Goal: Task Accomplishment & Management: Use online tool/utility

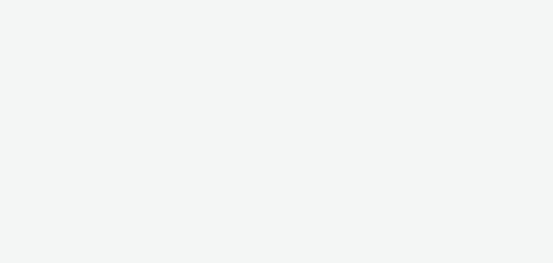
select select "dd3fb4f6-b550-43f6-8f67-b78d09d23a96"
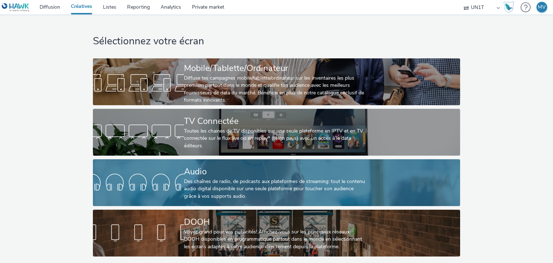
scroll to position [3, 0]
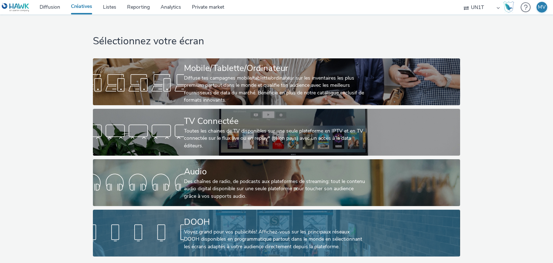
click at [220, 236] on div "Voyez grand pour vos publicités! Affichez-vous sur les principaux réseaux DOOH …" at bounding box center [275, 239] width 182 height 22
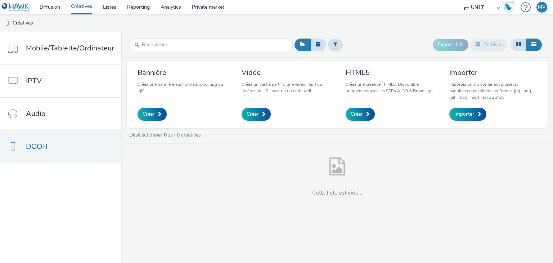
click at [87, 8] on link "Créatives" at bounding box center [82, 7] width 32 height 14
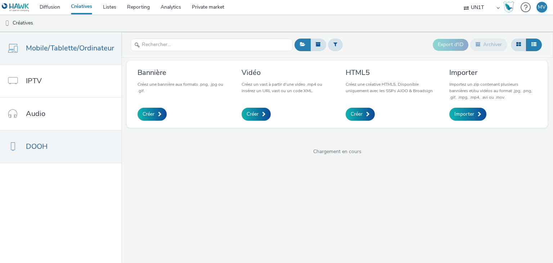
click at [96, 51] on span "Mobile/Tablette/Ordinateur" at bounding box center [70, 48] width 88 height 10
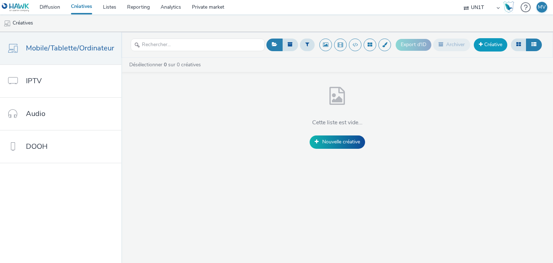
click at [492, 46] on link "Créative" at bounding box center [491, 44] width 34 height 13
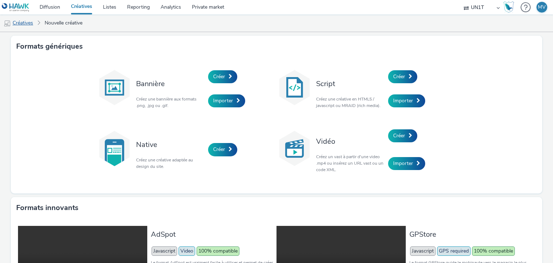
click at [28, 27] on link "Créatives" at bounding box center [18, 22] width 37 height 17
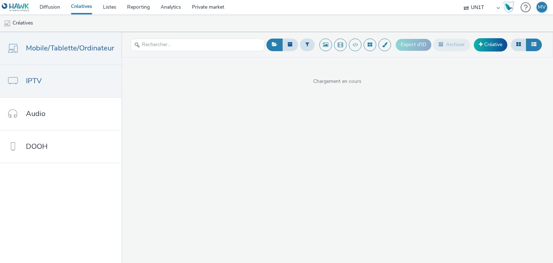
click at [74, 81] on link "IPTV" at bounding box center [60, 81] width 121 height 32
click at [76, 55] on link "Mobile/Tablette/Ordinateur" at bounding box center [60, 48] width 121 height 32
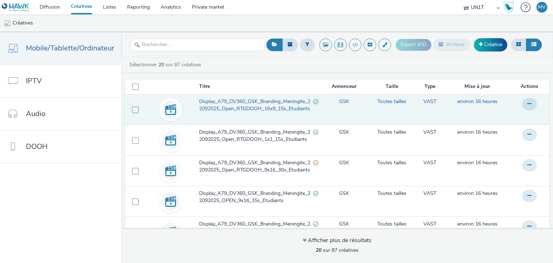
click at [264, 101] on span "Display_A79_DV360_GSK_Branding_Meningite_22092025_Open_RTGDOOH_16x9_15s_Etudian…" at bounding box center [256, 105] width 115 height 15
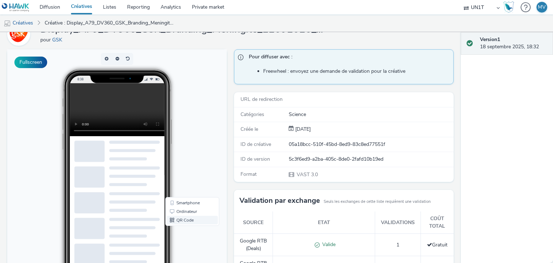
click at [190, 221] on link "QR Code" at bounding box center [192, 220] width 51 height 9
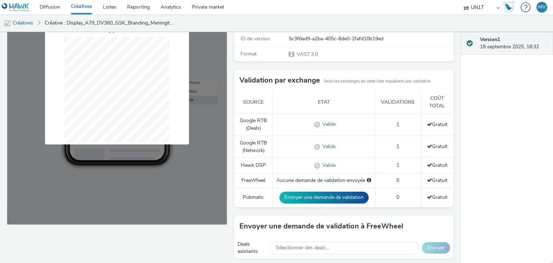
scroll to position [108, 0]
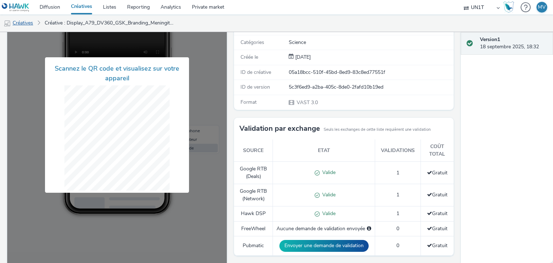
click at [26, 24] on link "Créatives" at bounding box center [18, 22] width 37 height 17
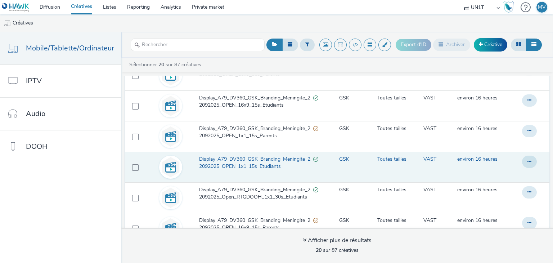
scroll to position [494, 0]
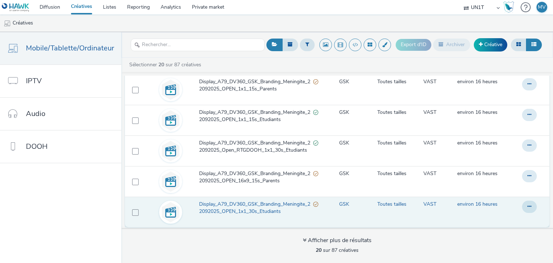
click at [251, 205] on span "Display_A79_DV360_GSK_Branding_Meningite_22092025_OPEN_1x1_30s_Etudiants" at bounding box center [256, 208] width 115 height 15
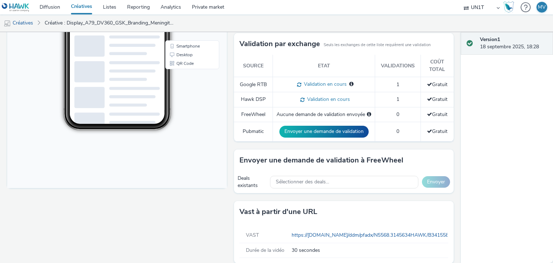
scroll to position [200, 0]
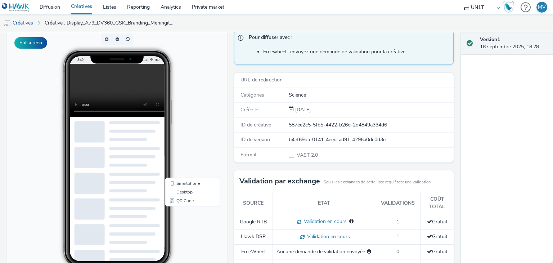
scroll to position [0, 0]
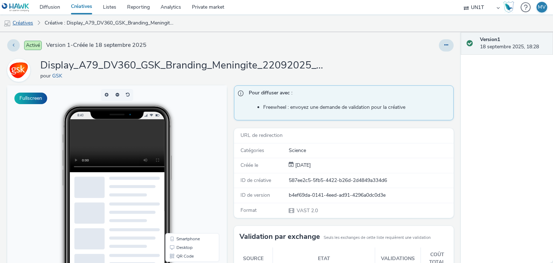
click at [31, 21] on link "Créatives" at bounding box center [18, 22] width 37 height 17
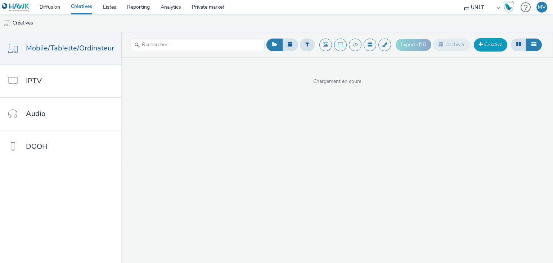
click at [497, 49] on link "Créative" at bounding box center [491, 44] width 34 height 13
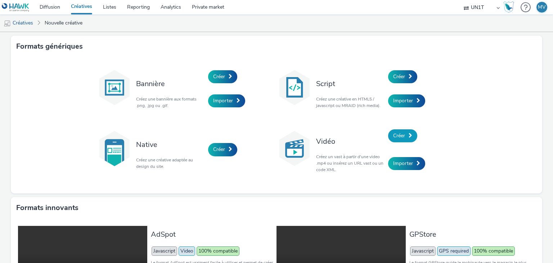
click at [405, 138] on link "Créer" at bounding box center [402, 135] width 29 height 13
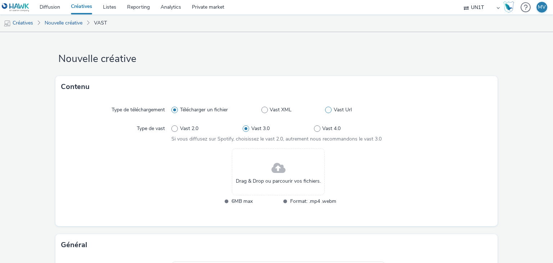
click at [329, 107] on label "Vast Url" at bounding box center [355, 109] width 60 height 7
click at [329, 108] on input "Vast Url" at bounding box center [327, 110] width 5 height 5
radio input "false"
radio input "true"
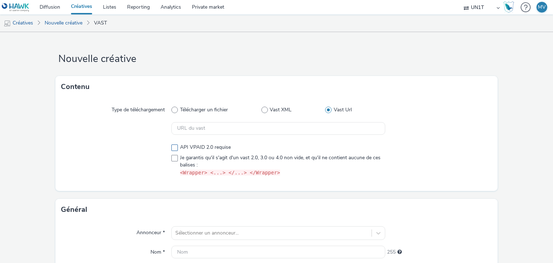
click at [202, 147] on span "API VPAID 2.0 requise" at bounding box center [205, 147] width 51 height 7
checkbox input "false"
drag, startPoint x: 283, startPoint y: 173, endPoint x: 178, endPoint y: 173, distance: 105.6
click at [178, 173] on label "Je garantis qu'il s'agit d'un vast 2.0, 3.0 ou 4.0 non vide, et qu'il ne contie…" at bounding box center [279, 165] width 214 height 22
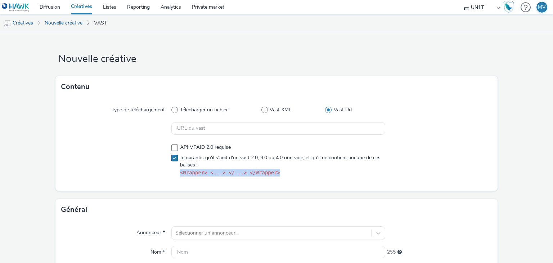
copy code "<Wrapper> <...> </...> </Wrapper>"
click at [300, 169] on span "Je garantis qu'il s'agit d'un vast 2.0, 3.0 ou 4.0 non vide, et qu'il ne contie…" at bounding box center [281, 165] width 202 height 22
drag, startPoint x: 283, startPoint y: 173, endPoint x: 245, endPoint y: 174, distance: 38.2
click at [281, 173] on span "Je garantis qu'il s'agit d'un vast 2.0, 3.0 ou 4.0 non vide, et qu'il ne contie…" at bounding box center [281, 165] width 202 height 22
drag, startPoint x: 245, startPoint y: 174, endPoint x: 178, endPoint y: 175, distance: 66.7
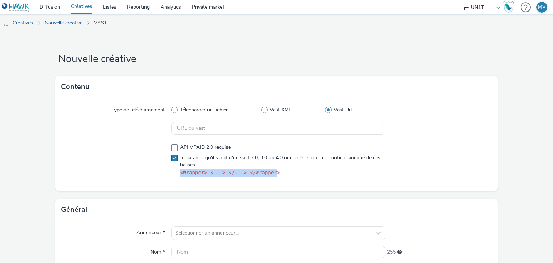
click at [180, 175] on span "<Wrapper> <...> </...> </Wrapper>" at bounding box center [230, 172] width 100 height 7
click at [313, 169] on span "Je garantis qu'il s'agit d'un vast 2.0, 3.0 ou 4.0 non vide, et qu'il ne contie…" at bounding box center [281, 165] width 202 height 22
checkbox input "true"
click at [58, 21] on link "Nouvelle créative" at bounding box center [63, 22] width 45 height 17
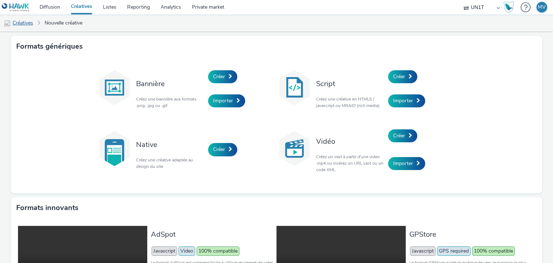
click at [26, 21] on link "Créatives" at bounding box center [18, 22] width 37 height 17
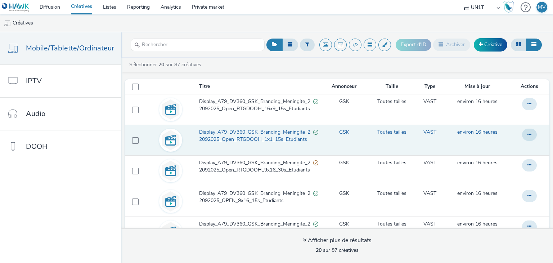
click at [241, 141] on span "Display_A79_DV360_GSK_Branding_Meningite_22092025_Open_RTGDOOH_1x1_15s_Etudiants" at bounding box center [256, 136] width 115 height 15
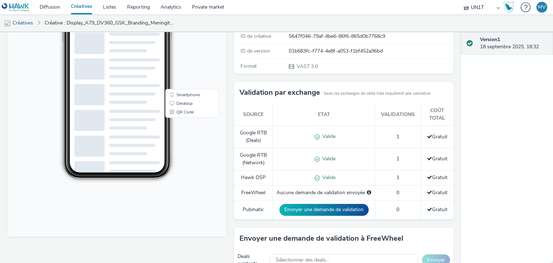
scroll to position [216, 0]
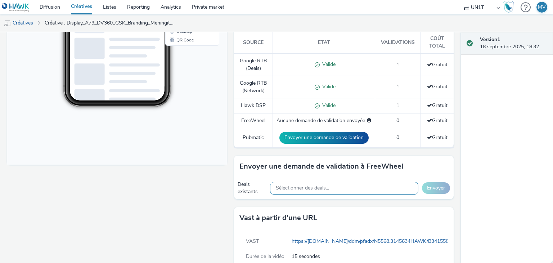
click at [342, 186] on div "Sélectionner des deals..." at bounding box center [344, 188] width 148 height 13
click at [347, 167] on h3 "Envoyer une demande de validation à FreeWheel" at bounding box center [322, 166] width 164 height 11
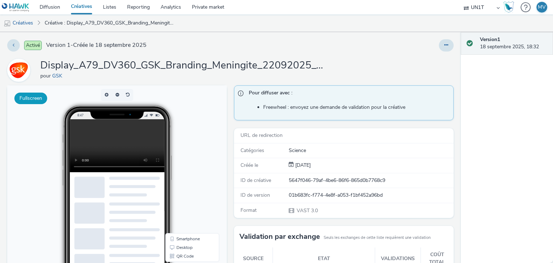
click at [37, 99] on button "Fullscreen" at bounding box center [30, 99] width 33 height 12
click at [444, 44] on button at bounding box center [446, 45] width 15 height 12
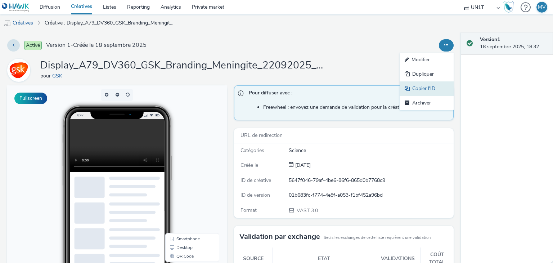
click at [439, 91] on link "Copier l'ID" at bounding box center [427, 88] width 54 height 14
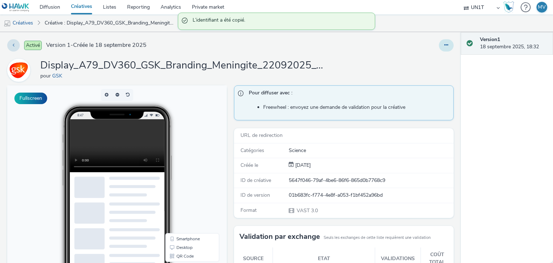
click at [440, 48] on button at bounding box center [446, 45] width 15 height 12
click at [322, 90] on span "Pour diffuser avec :" at bounding box center [347, 93] width 197 height 9
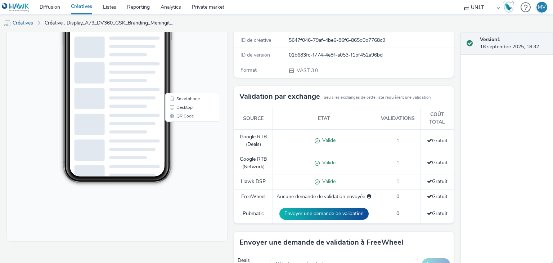
scroll to position [144, 0]
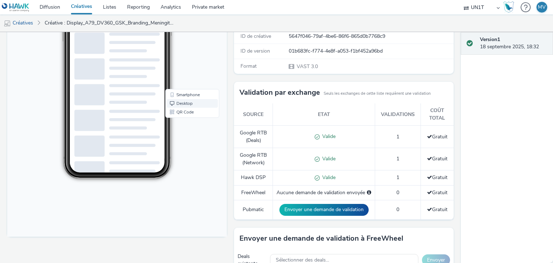
click at [192, 102] on link "Desktop" at bounding box center [192, 103] width 51 height 9
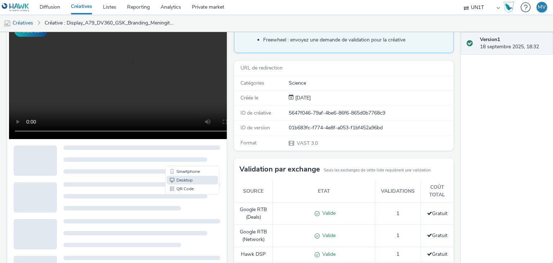
scroll to position [0, 0]
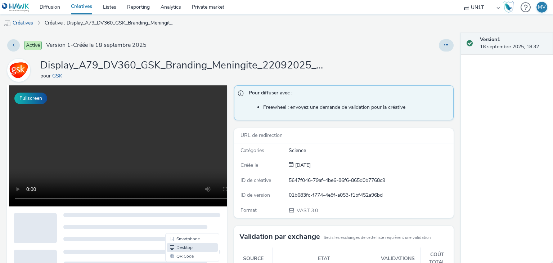
click at [84, 24] on link "Créative : Display_A79_DV360_GSK_Branding_Meningite_22092025_Open_RTGDOOH_1x1_1…" at bounding box center [110, 22] width 138 height 17
click at [102, 22] on link "Créative : Display_A79_DV360_GSK_Branding_Meningite_22092025_Open_RTGDOOH_1x1_1…" at bounding box center [110, 22] width 138 height 17
click at [19, 25] on link "Créatives" at bounding box center [18, 22] width 37 height 17
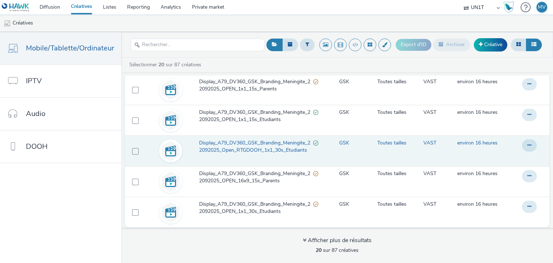
scroll to position [2, 0]
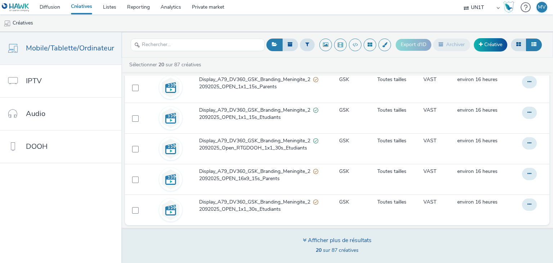
click at [337, 247] on span "20 sur 87 créatives" at bounding box center [337, 250] width 43 height 7
click at [301, 239] on div "Afficher plus de résultats 20 sur 87 créatives" at bounding box center [337, 245] width 437 height 35
click at [333, 246] on div "Afficher plus de résultats 20 sur 87 créatives" at bounding box center [337, 245] width 69 height 19
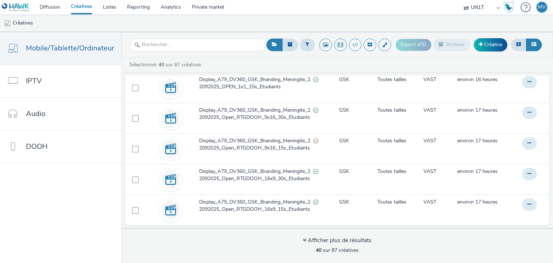
scroll to position [1131, 0]
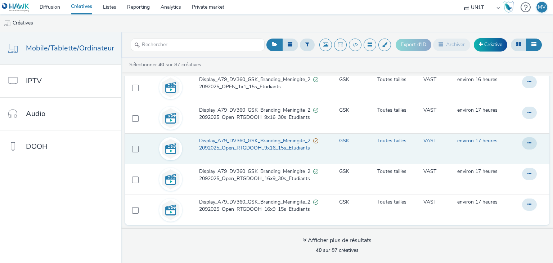
click at [244, 140] on span "Display_A79_DV360_GSK_Branding_Meningite_22092025_Open_RTGDOOH_9x16_15s_Etudian…" at bounding box center [256, 144] width 115 height 15
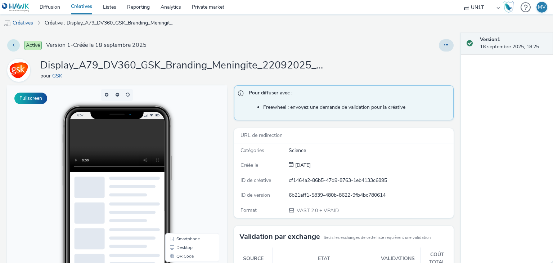
click at [15, 44] on button at bounding box center [13, 45] width 13 height 12
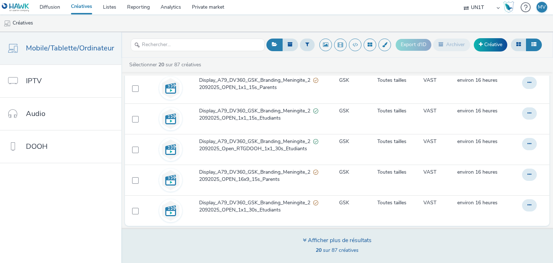
scroll to position [2, 0]
click at [329, 251] on span "20 sur 87 créatives" at bounding box center [337, 250] width 43 height 7
click at [304, 237] on icon at bounding box center [305, 240] width 4 height 6
click at [303, 245] on div "Afficher plus de résultats 20 sur 87 créatives" at bounding box center [337, 245] width 69 height 19
click at [334, 248] on span "20 sur 87 créatives" at bounding box center [337, 250] width 43 height 7
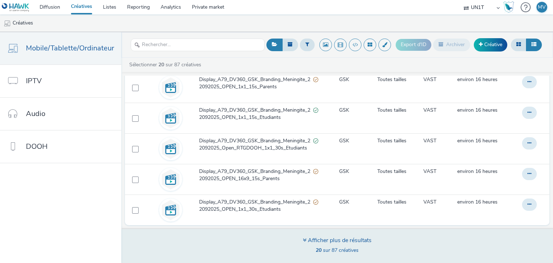
click at [332, 251] on span "20 sur 87 créatives" at bounding box center [337, 250] width 43 height 7
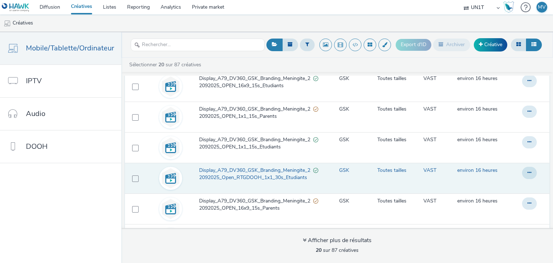
scroll to position [494, 0]
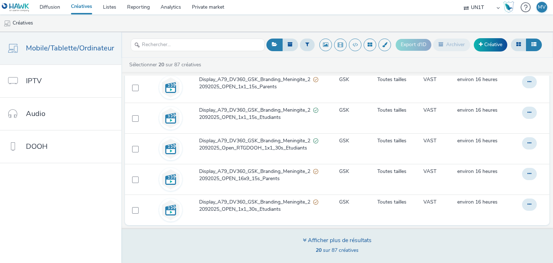
click at [313, 242] on div "Afficher plus de résultats" at bounding box center [337, 240] width 69 height 8
click at [315, 254] on div "Afficher plus de résultats 20 sur 87 créatives" at bounding box center [337, 245] width 69 height 19
click at [315, 253] on div "20 sur 87 créatives" at bounding box center [337, 250] width 69 height 7
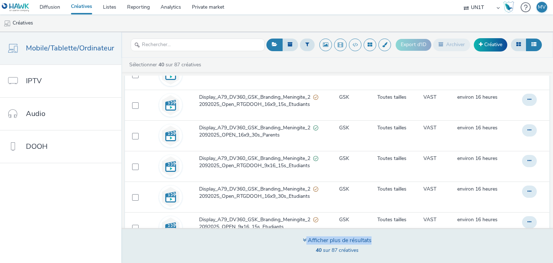
scroll to position [1034, 0]
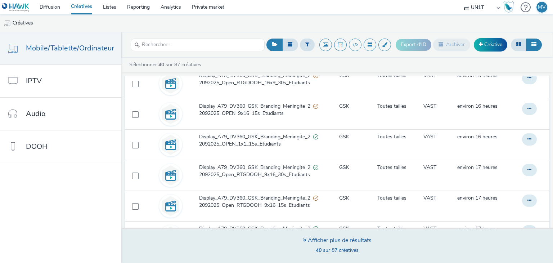
drag, startPoint x: 320, startPoint y: 255, endPoint x: 321, endPoint y: 251, distance: 4.1
click at [320, 253] on div "Afficher plus de résultats 40 sur 87 créatives" at bounding box center [337, 245] width 69 height 19
click at [321, 251] on span "40 sur 87 créatives" at bounding box center [337, 250] width 43 height 7
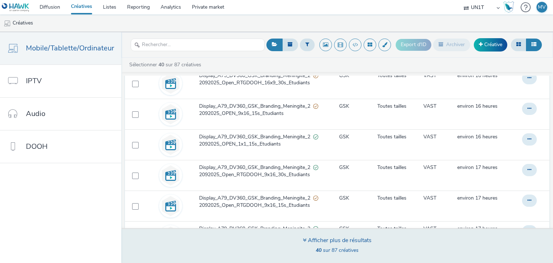
click at [322, 241] on div "Afficher plus de résultats" at bounding box center [337, 240] width 69 height 8
click at [338, 241] on div "Afficher plus de résultats" at bounding box center [337, 240] width 69 height 8
drag, startPoint x: 312, startPoint y: 240, endPoint x: 303, endPoint y: 239, distance: 9.0
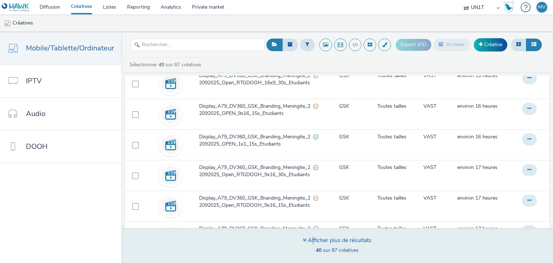
click at [310, 240] on div "Afficher plus de résultats" at bounding box center [337, 240] width 69 height 8
click at [303, 239] on icon at bounding box center [305, 240] width 4 height 6
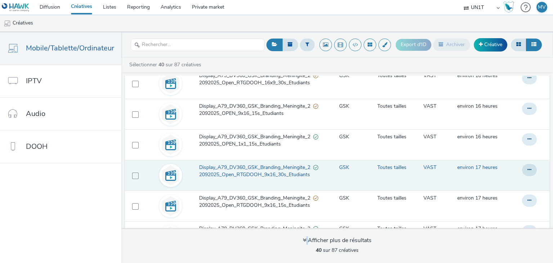
scroll to position [1131, 0]
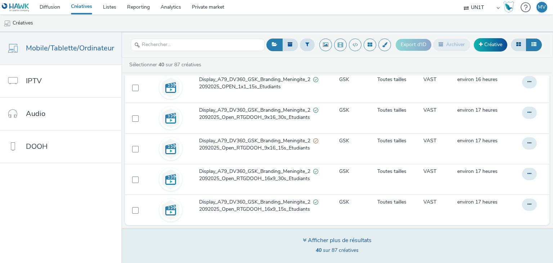
click at [341, 249] on span "40 sur 87 créatives" at bounding box center [337, 250] width 43 height 7
click at [366, 244] on div "Afficher plus de résultats" at bounding box center [337, 240] width 69 height 8
click at [370, 233] on div "Afficher plus de résultats 40 sur 87 créatives" at bounding box center [337, 245] width 437 height 35
click at [303, 238] on icon at bounding box center [305, 240] width 4 height 6
click at [303, 241] on icon at bounding box center [305, 240] width 4 height 6
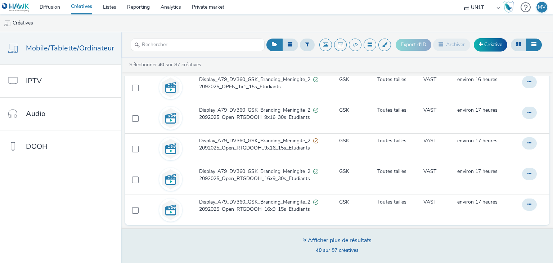
click at [316, 250] on strong "40" at bounding box center [319, 250] width 6 height 7
click at [321, 251] on span "40 sur 87 créatives" at bounding box center [337, 250] width 43 height 7
click at [352, 250] on span "40 sur 87 créatives" at bounding box center [337, 250] width 43 height 7
click at [267, 237] on div "Afficher plus de résultats 40 sur 87 créatives" at bounding box center [337, 245] width 437 height 35
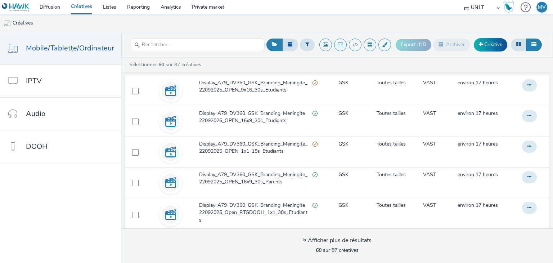
scroll to position [1748, 0]
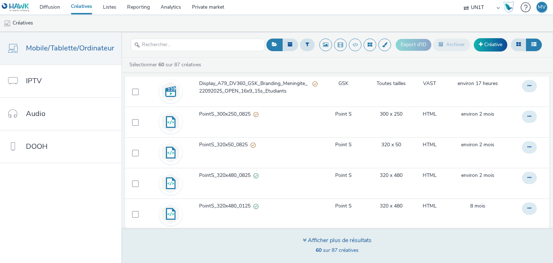
click at [331, 247] on span "60 sur 87 créatives" at bounding box center [337, 250] width 43 height 7
click at [288, 242] on div "Afficher plus de résultats 60 sur 87 créatives" at bounding box center [337, 245] width 437 height 35
click at [346, 250] on span "60 sur 87 créatives" at bounding box center [337, 250] width 43 height 7
click at [305, 238] on icon at bounding box center [305, 240] width 4 height 6
click at [303, 239] on icon at bounding box center [305, 240] width 4 height 6
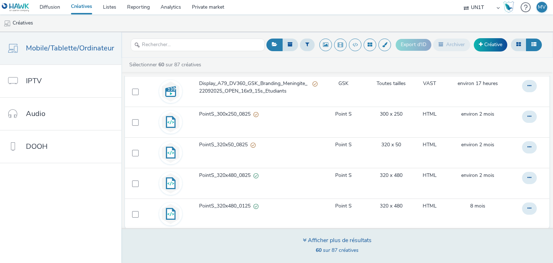
click at [367, 244] on div "Afficher plus de résultats" at bounding box center [337, 240] width 69 height 8
click at [315, 242] on div "Afficher plus de résultats" at bounding box center [337, 240] width 69 height 8
click at [304, 241] on icon at bounding box center [305, 240] width 4 height 6
click at [324, 248] on span "60 sur 87 créatives" at bounding box center [337, 250] width 43 height 7
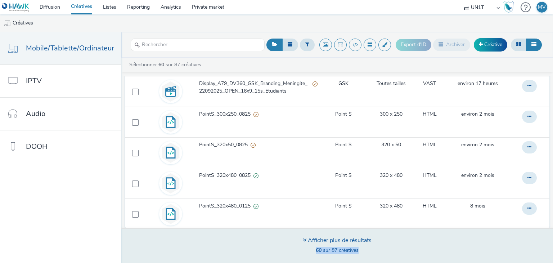
click at [324, 248] on span "60 sur 87 créatives" at bounding box center [337, 250] width 43 height 7
click at [349, 233] on div "Afficher plus de résultats 60 sur 87 créatives" at bounding box center [337, 245] width 437 height 35
click at [350, 242] on div "Afficher plus de résultats" at bounding box center [337, 240] width 69 height 8
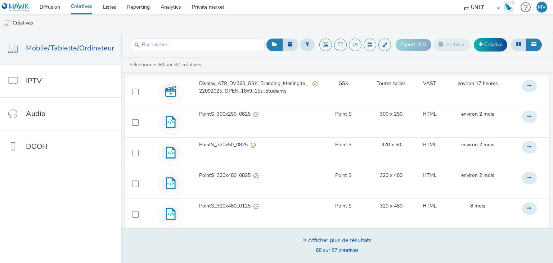
click at [306, 242] on div "Afficher plus de résultats" at bounding box center [337, 240] width 69 height 8
click at [306, 241] on div "Afficher plus de résultats" at bounding box center [337, 240] width 69 height 8
click at [303, 239] on icon at bounding box center [305, 240] width 4 height 6
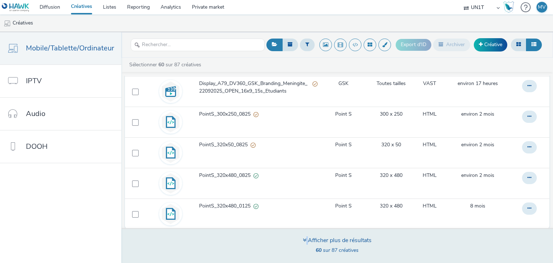
click at [303, 239] on icon at bounding box center [305, 240] width 4 height 6
click at [326, 253] on span "60 sur 87 créatives" at bounding box center [337, 250] width 43 height 7
click at [326, 253] on span "80 sur 87 créatives" at bounding box center [337, 250] width 43 height 7
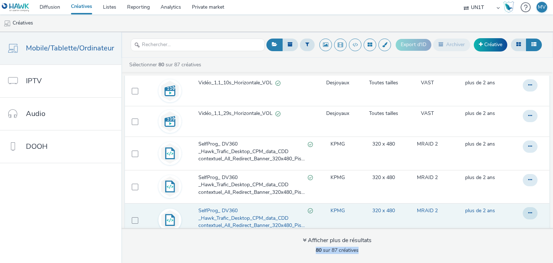
scroll to position [2288, 0]
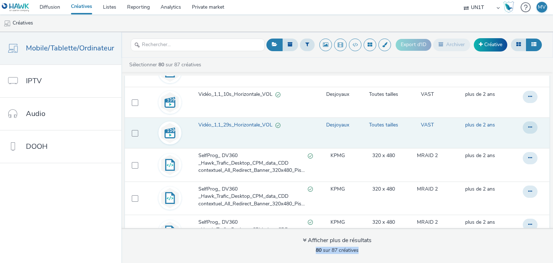
click at [238, 121] on span "Vidéo_1,1_29s_Horizontale_VOL" at bounding box center [237, 124] width 77 height 7
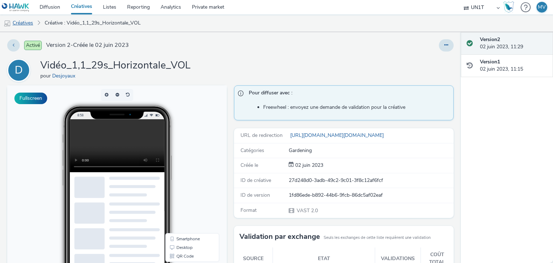
click at [28, 22] on link "Créatives" at bounding box center [18, 22] width 37 height 17
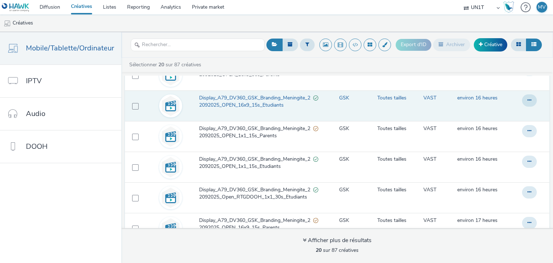
scroll to position [494, 0]
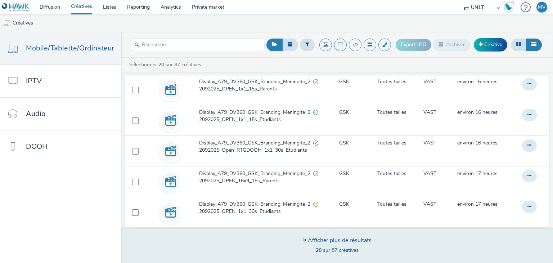
click at [330, 248] on span "20 sur 87 créatives" at bounding box center [337, 250] width 43 height 7
click at [304, 241] on icon at bounding box center [305, 240] width 4 height 6
click at [333, 254] on div "Afficher plus de résultats 20 sur 87 créatives" at bounding box center [337, 245] width 69 height 19
click at [347, 246] on div "Afficher plus de résultats 20 sur 87 créatives" at bounding box center [337, 245] width 69 height 19
click at [310, 239] on div "Afficher plus de résultats" at bounding box center [337, 240] width 69 height 8
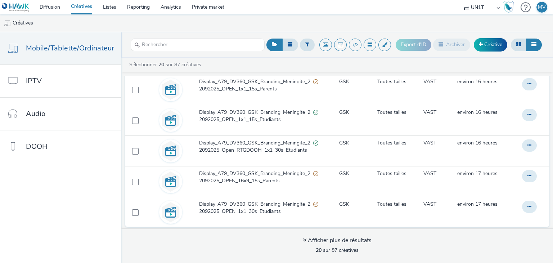
click at [534, 43] on icon at bounding box center [534, 44] width 5 height 5
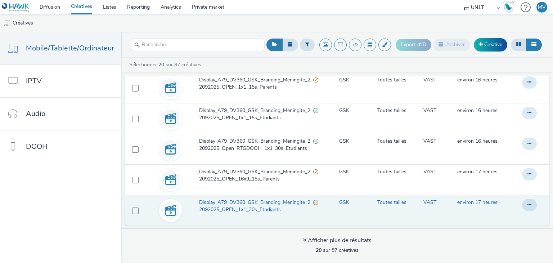
scroll to position [2, 0]
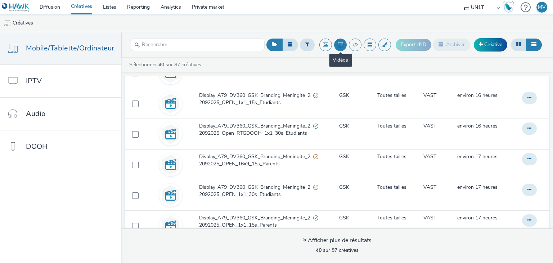
click at [336, 48] on button at bounding box center [340, 45] width 13 height 13
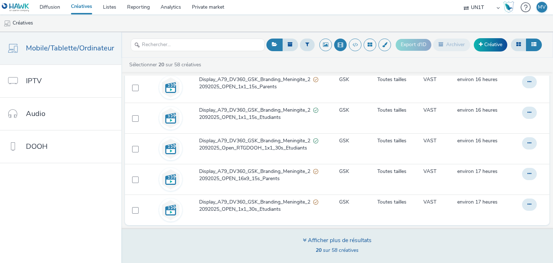
click at [317, 250] on strong "20" at bounding box center [319, 250] width 6 height 7
click at [300, 238] on div "Afficher plus de résultats 20 sur 58 créatives" at bounding box center [337, 245] width 437 height 35
click at [306, 241] on div "Afficher plus de résultats" at bounding box center [337, 240] width 69 height 8
click at [333, 240] on div "Afficher plus de résultats" at bounding box center [337, 240] width 69 height 8
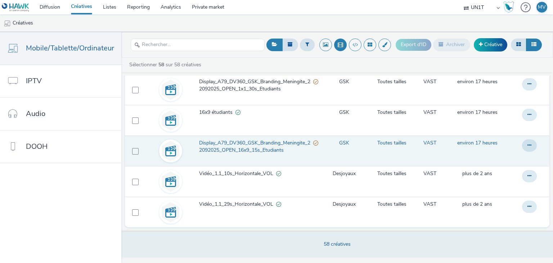
scroll to position [1687, 0]
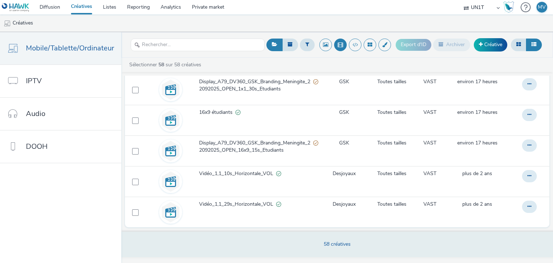
click at [335, 241] on span "58 créatives" at bounding box center [337, 244] width 27 height 7
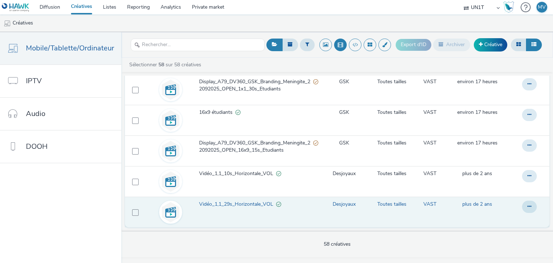
click at [251, 202] on span "Vidéo_1,1_29s_Horizontale_VOL" at bounding box center [237, 204] width 77 height 7
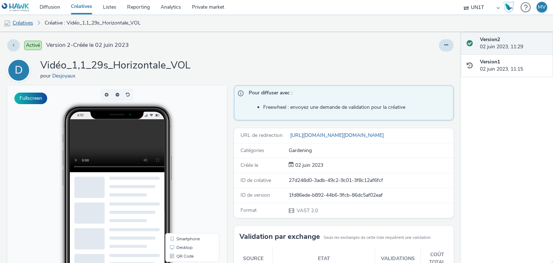
click at [29, 23] on link "Créatives" at bounding box center [18, 22] width 37 height 17
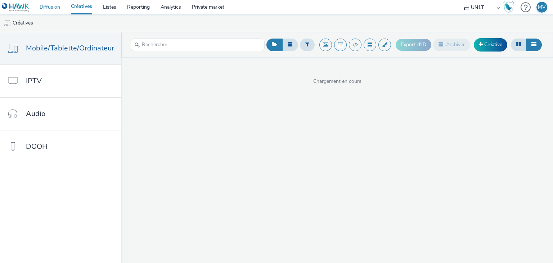
click at [53, 9] on link "Diffusion" at bounding box center [49, 7] width 31 height 14
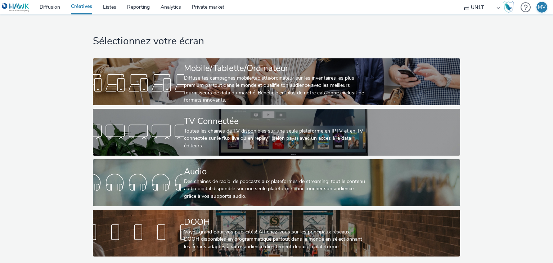
select select "dd3fb4f6-b550-43f6-8f67-b78d09d23a96"
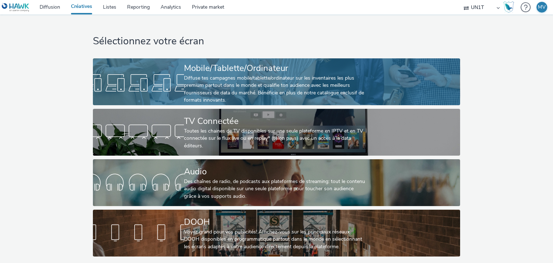
click at [228, 86] on div "Diffuse tes campagnes mobile/tablette/ordinateur sur les inventaires les plus p…" at bounding box center [275, 90] width 182 height 30
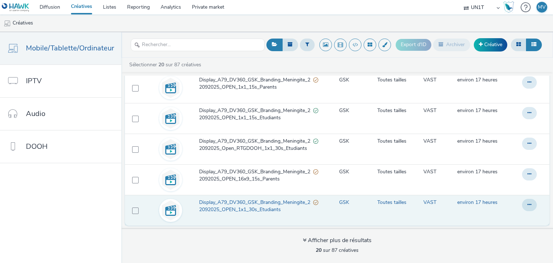
scroll to position [2, 0]
click at [269, 205] on span "Display_A79_DV360_GSK_Branding_Meningite_22092025_OPEN_1x1_30s_Etudiants" at bounding box center [256, 206] width 115 height 15
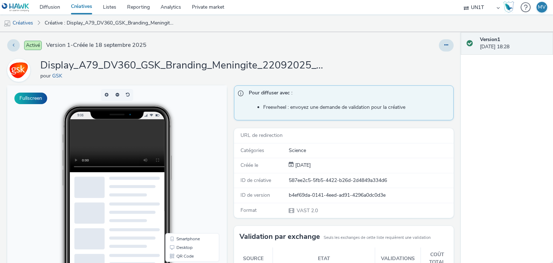
click at [187, 127] on div "9:06" at bounding box center [117, 214] width 154 height 218
click at [108, 25] on link "Créative : Display_A79_DV360_GSK_Branding_Meningite_22092025_OPEN_1x1_30s_Etudi…" at bounding box center [110, 22] width 138 height 17
click at [146, 23] on link "Créative : Display_A79_DV360_GSK_Branding_Meningite_22092025_OPEN_1x1_30s_Etudi…" at bounding box center [110, 22] width 138 height 17
click at [30, 22] on link "Créatives" at bounding box center [18, 22] width 37 height 17
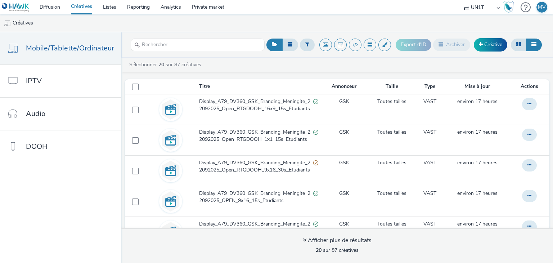
click at [190, 74] on div "Sélectionner 20 sur 87 créatives Titre Annonceur Taille Type Mise à jour Action…" at bounding box center [337, 160] width 432 height 205
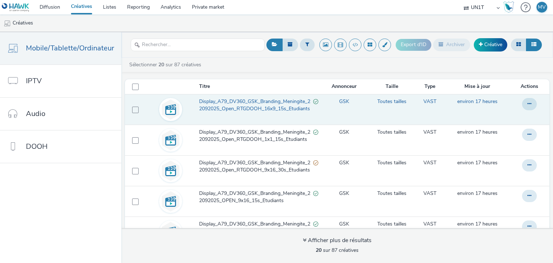
click at [239, 107] on span "Display_A79_DV360_GSK_Branding_Meningite_22092025_Open_RTGDOOH_16x9_15s_Etudian…" at bounding box center [256, 105] width 115 height 15
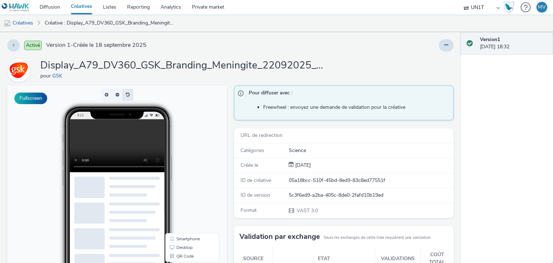
click at [129, 94] on button "button" at bounding box center [128, 95] width 11 height 12
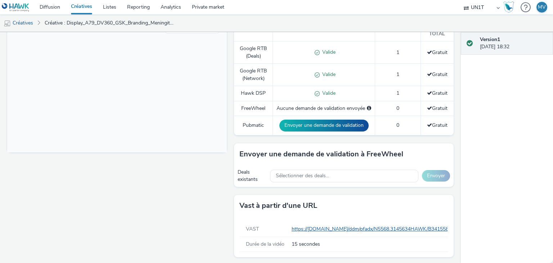
scroll to position [229, 0]
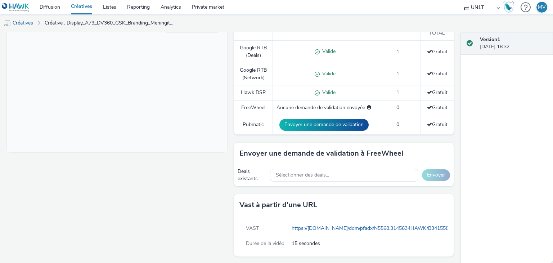
drag, startPoint x: 314, startPoint y: 228, endPoint x: 208, endPoint y: 201, distance: 110.0
click at [208, 201] on div "Fullscreen" at bounding box center [118, 60] width 223 height 408
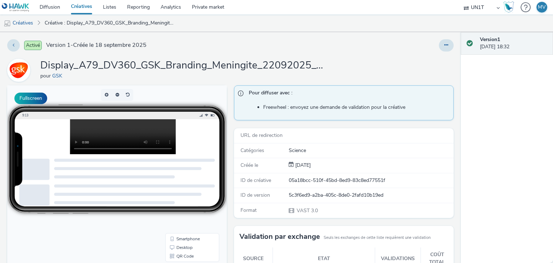
scroll to position [0, 0]
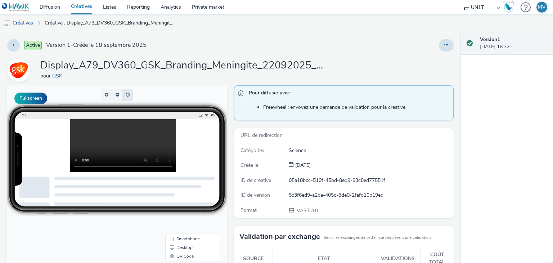
click at [125, 94] on button "button" at bounding box center [128, 95] width 11 height 12
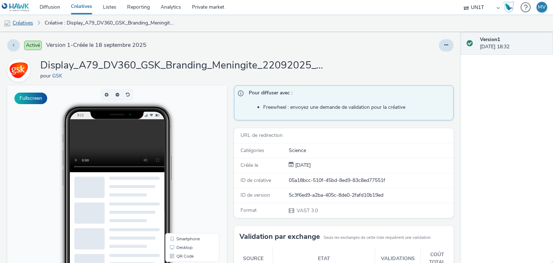
click at [32, 22] on link "Créatives" at bounding box center [18, 22] width 37 height 17
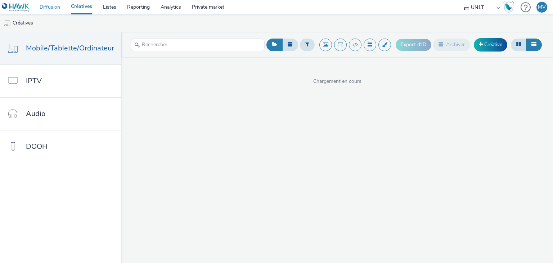
click at [57, 10] on link "Diffusion" at bounding box center [49, 7] width 31 height 14
